Goal: Use online tool/utility

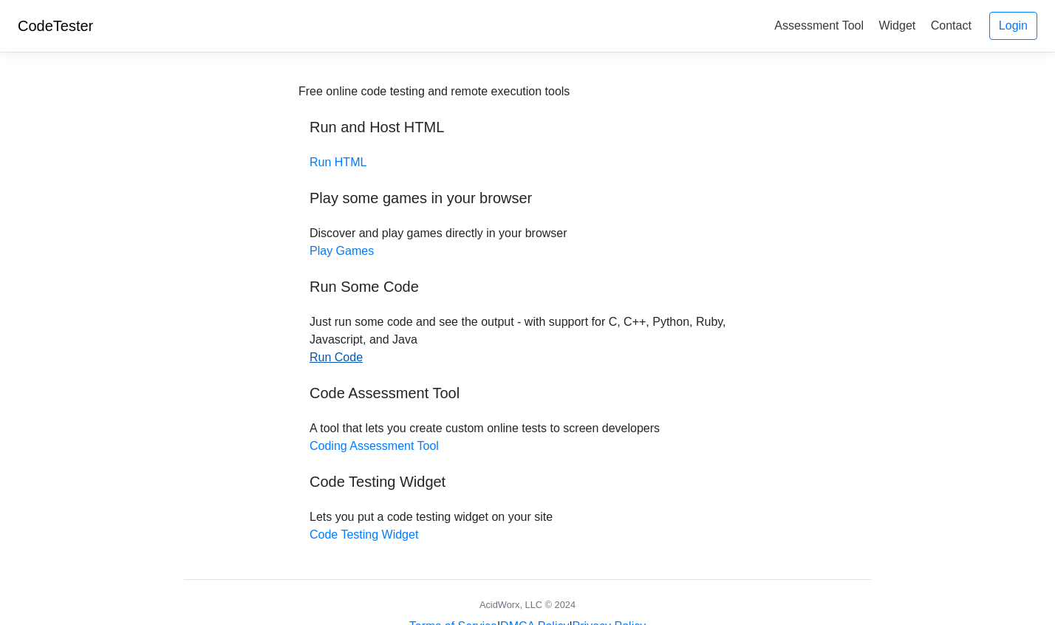
click at [347, 359] on link "Run Code" at bounding box center [336, 357] width 53 height 13
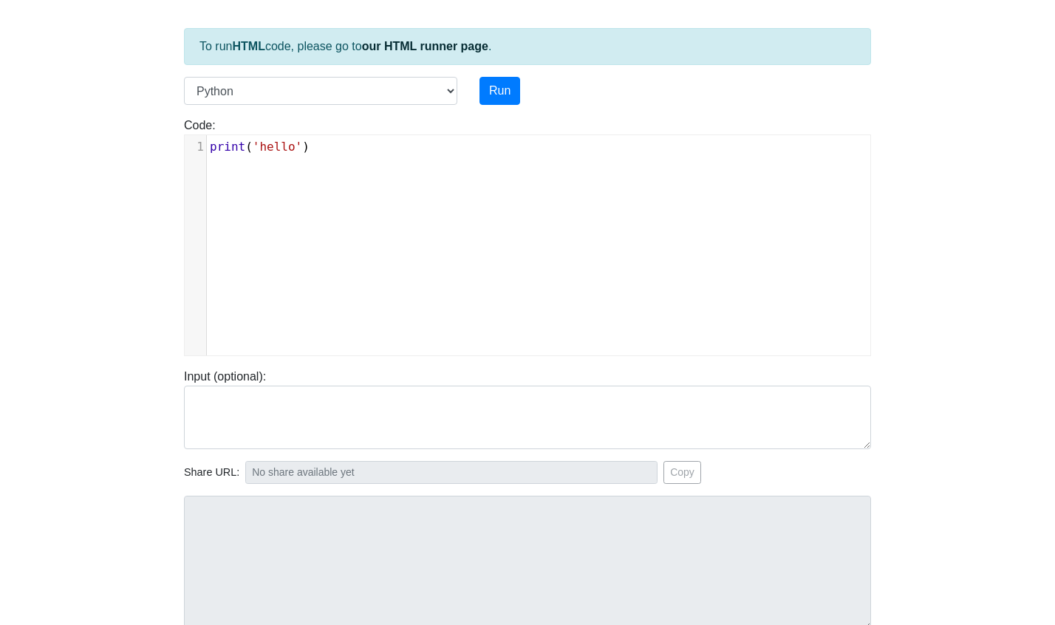
scroll to position [69, 0]
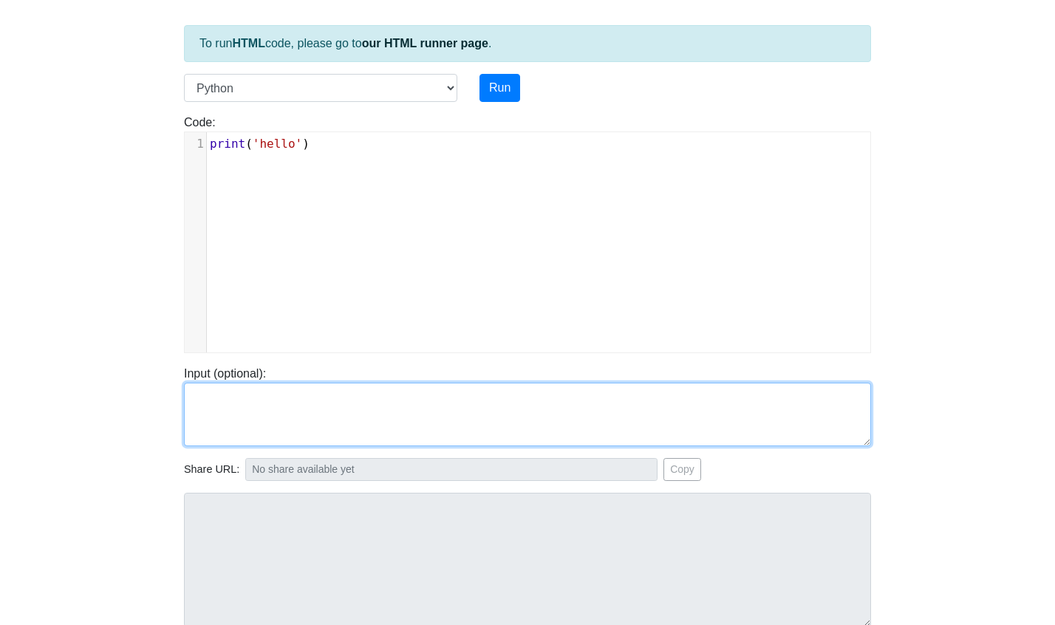
click at [234, 408] on textarea at bounding box center [527, 415] width 687 height 64
paste textarea "<!-- Meta Pixel Base Code --> <script> !function(f,b,e,v,n,t,s) {if(f.fbq)retur…"
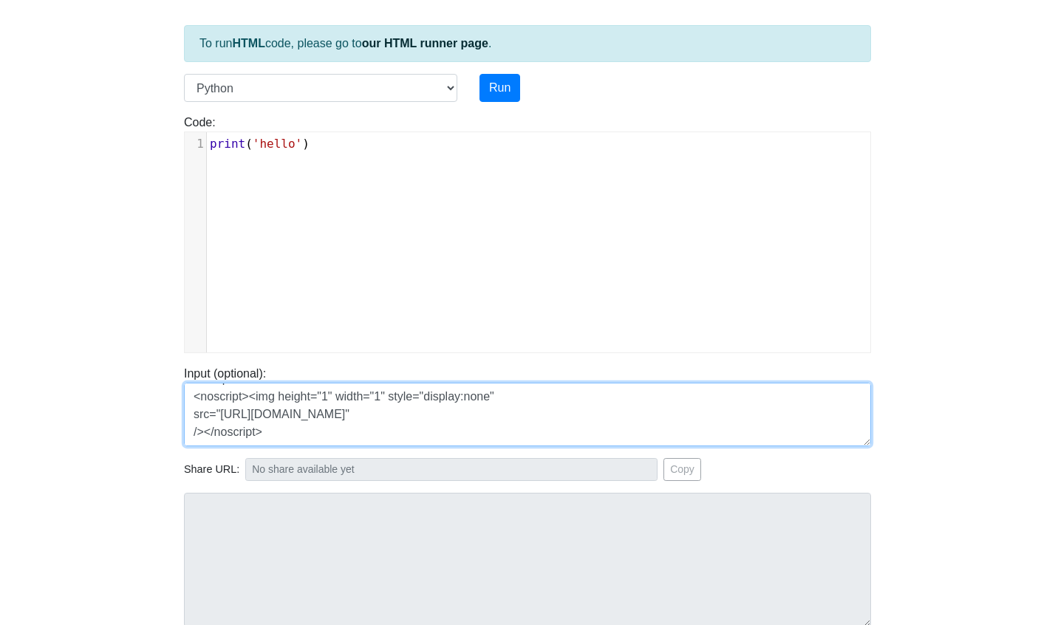
scroll to position [231, 0]
type textarea "<!-- Meta Pixel Base Code --> <script> !function(f,b,e,v,n,t,s) {if(f.fbq)retur…"
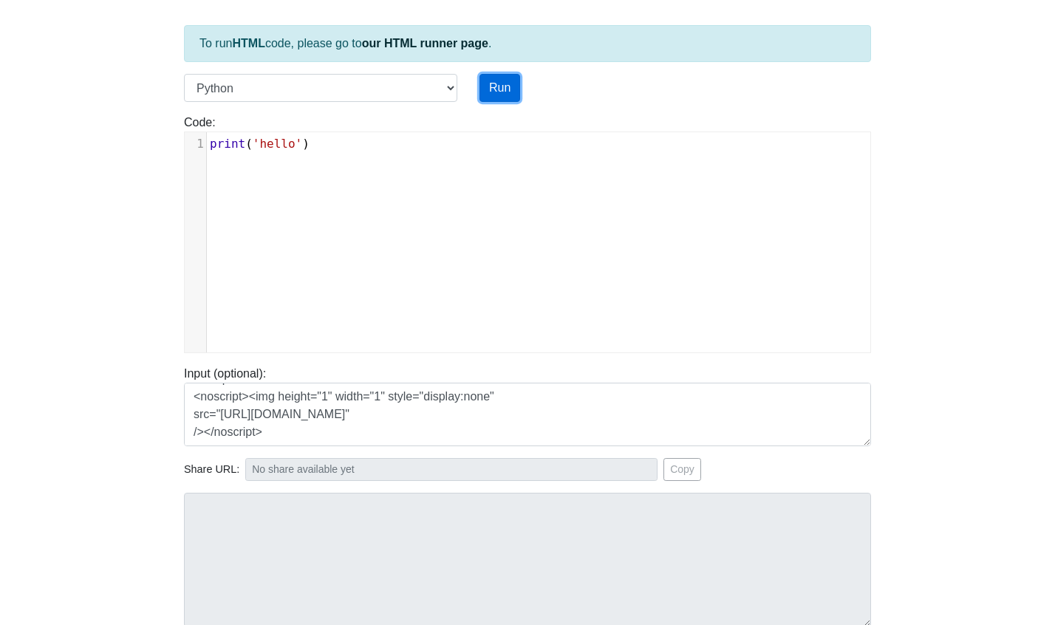
click at [504, 81] on button "Run" at bounding box center [499, 88] width 41 height 28
type input "[URL][DOMAIN_NAME]"
type textarea "Stdout: hello"
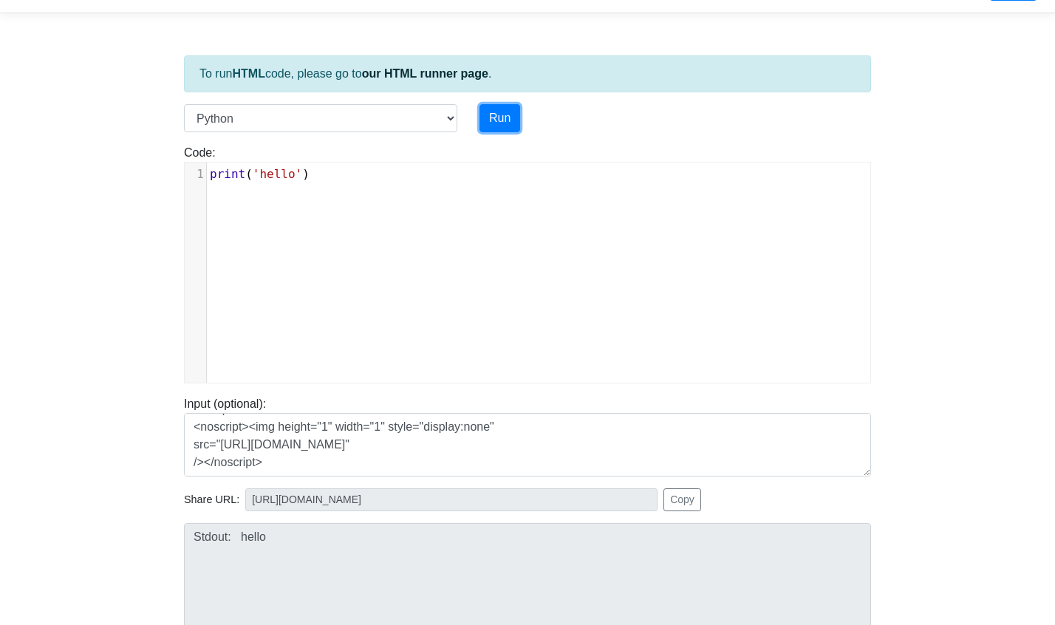
scroll to position [0, 0]
